Goal: Check status: Check status

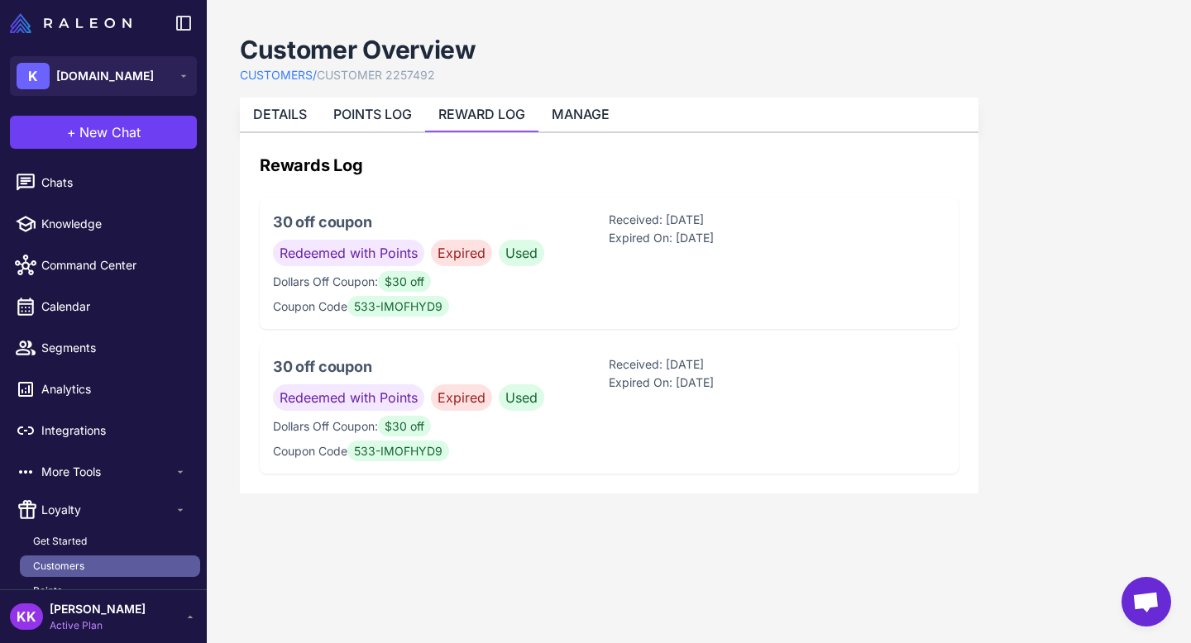
scroll to position [209, 0]
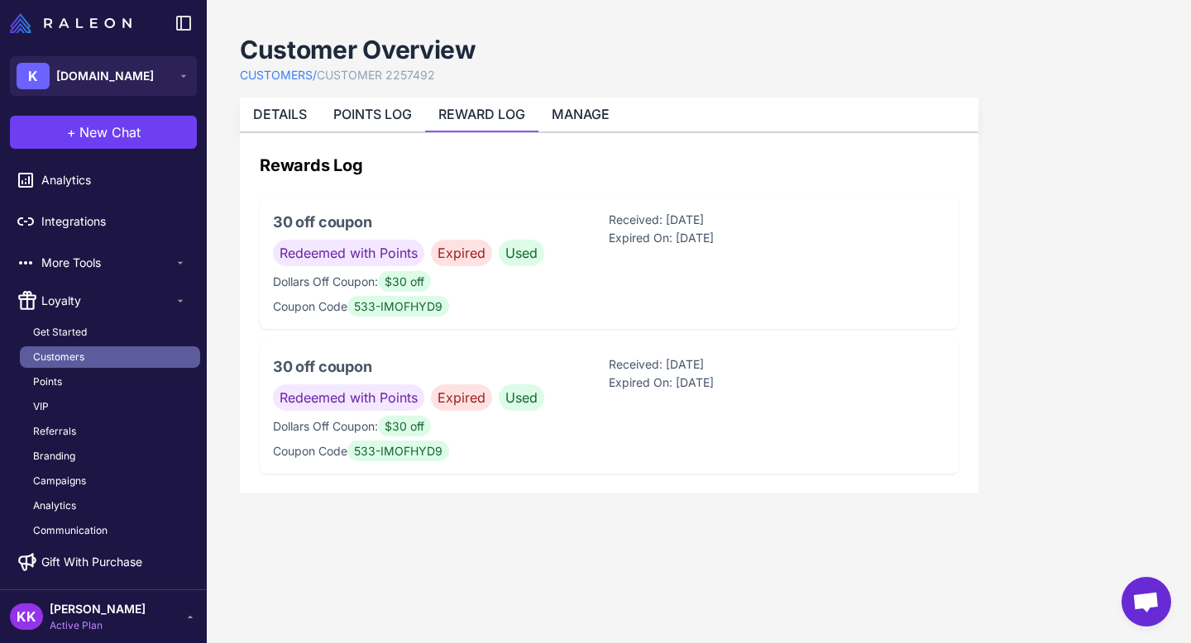
click at [105, 352] on link "Customers" at bounding box center [110, 357] width 180 height 22
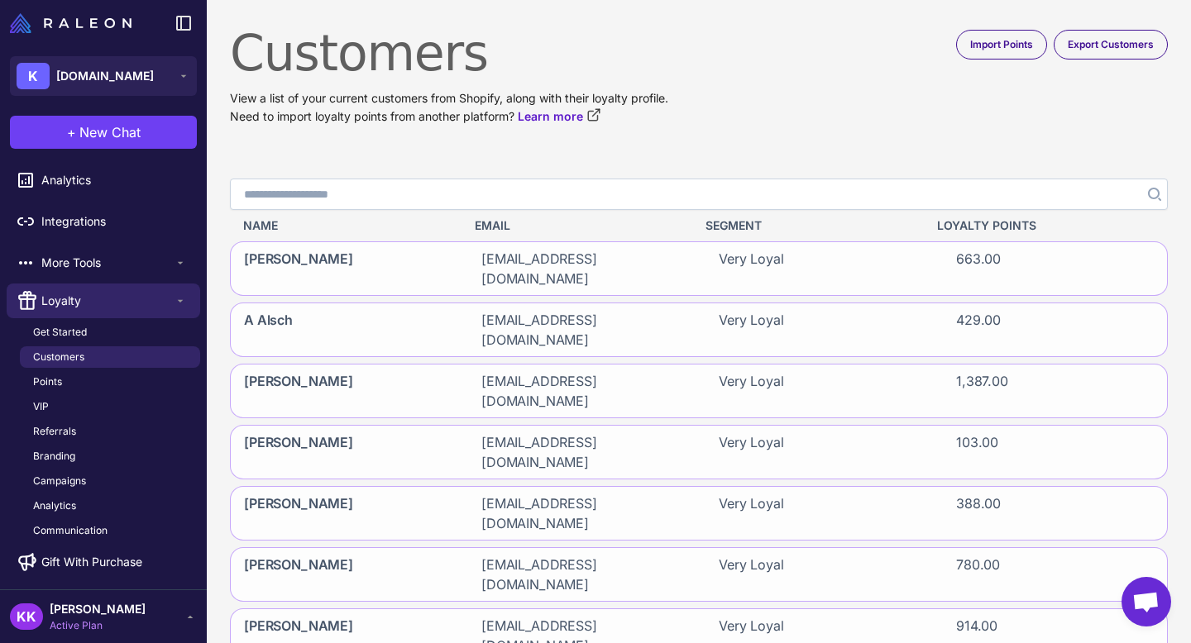
click at [323, 192] on input "Search" at bounding box center [699, 194] width 938 height 31
paste input "**********"
type input "**********"
click button "Search" at bounding box center [1153, 194] width 30 height 31
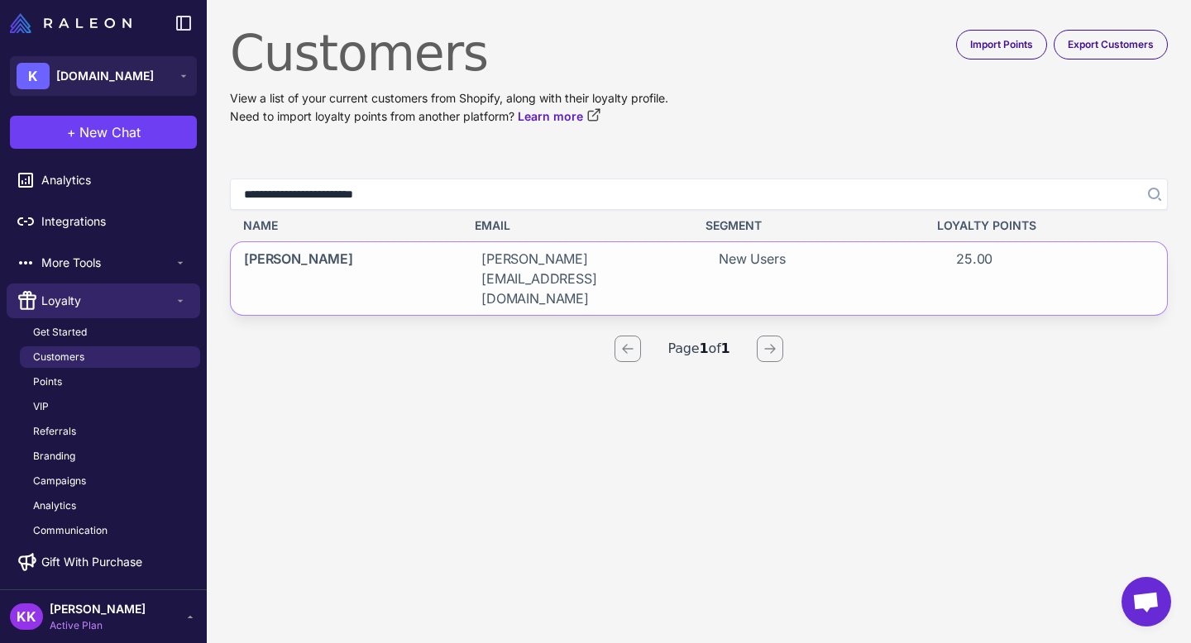
click at [394, 246] on div "[PERSON_NAME]" at bounding box center [343, 278] width 224 height 73
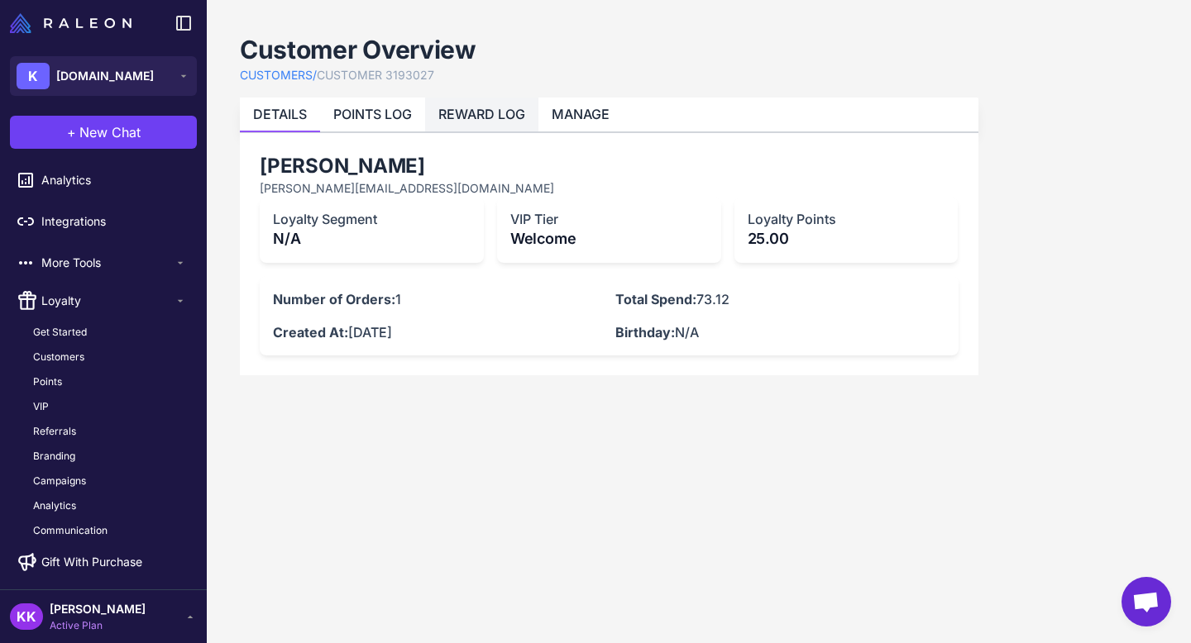
click at [484, 124] on li "REWARD LOG" at bounding box center [481, 115] width 113 height 34
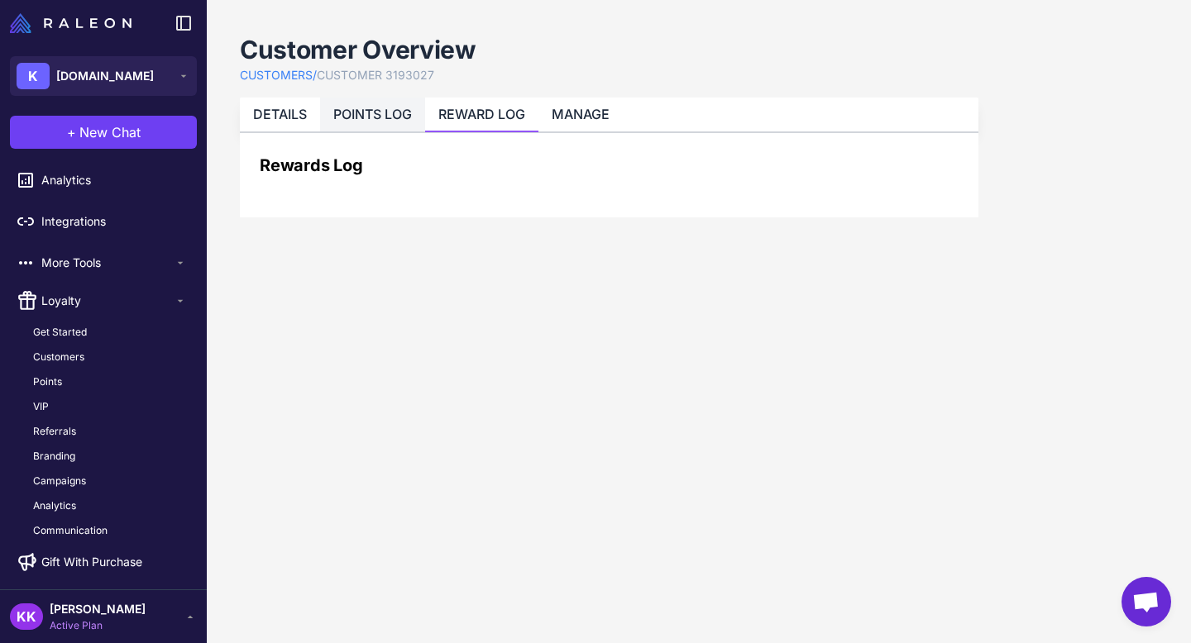
click at [370, 114] on link "POINTS LOG" at bounding box center [372, 114] width 79 height 17
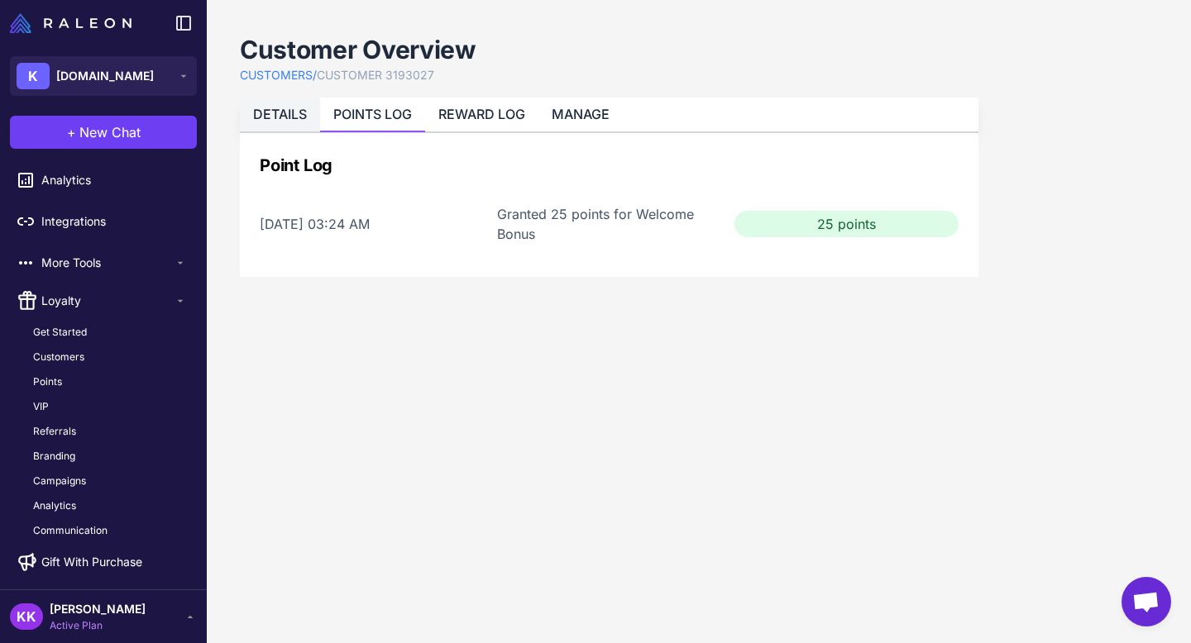
click at [283, 114] on link "DETAILS" at bounding box center [280, 114] width 54 height 17
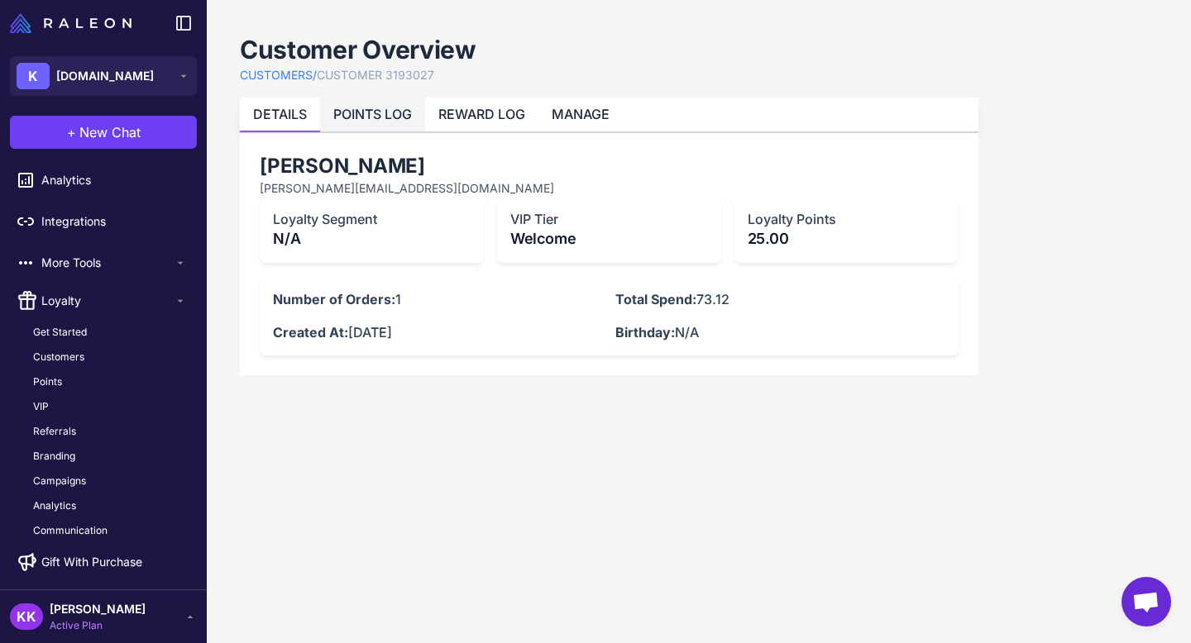
click at [363, 117] on link "POINTS LOG" at bounding box center [372, 114] width 79 height 17
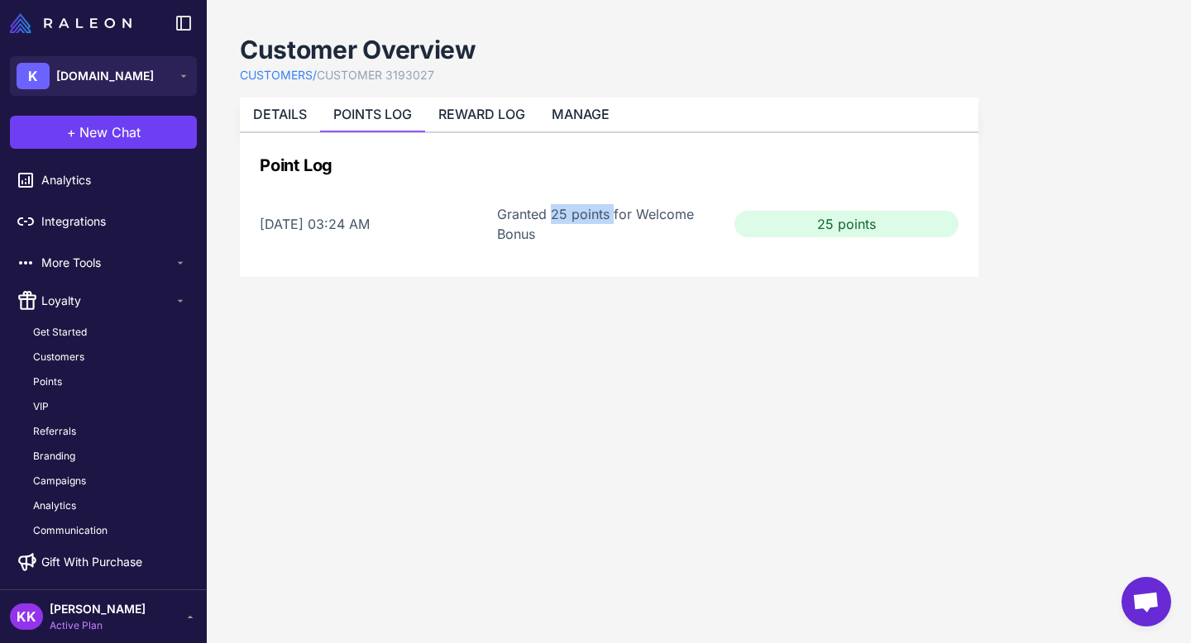
drag, startPoint x: 552, startPoint y: 213, endPoint x: 610, endPoint y: 216, distance: 58.8
click at [611, 216] on div "Granted 25 points for Welcome Bonus" at bounding box center [609, 224] width 224 height 40
copy div "25 points"
click at [278, 102] on li "DETAILS" at bounding box center [280, 115] width 80 height 34
